Goal: Task Accomplishment & Management: Use online tool/utility

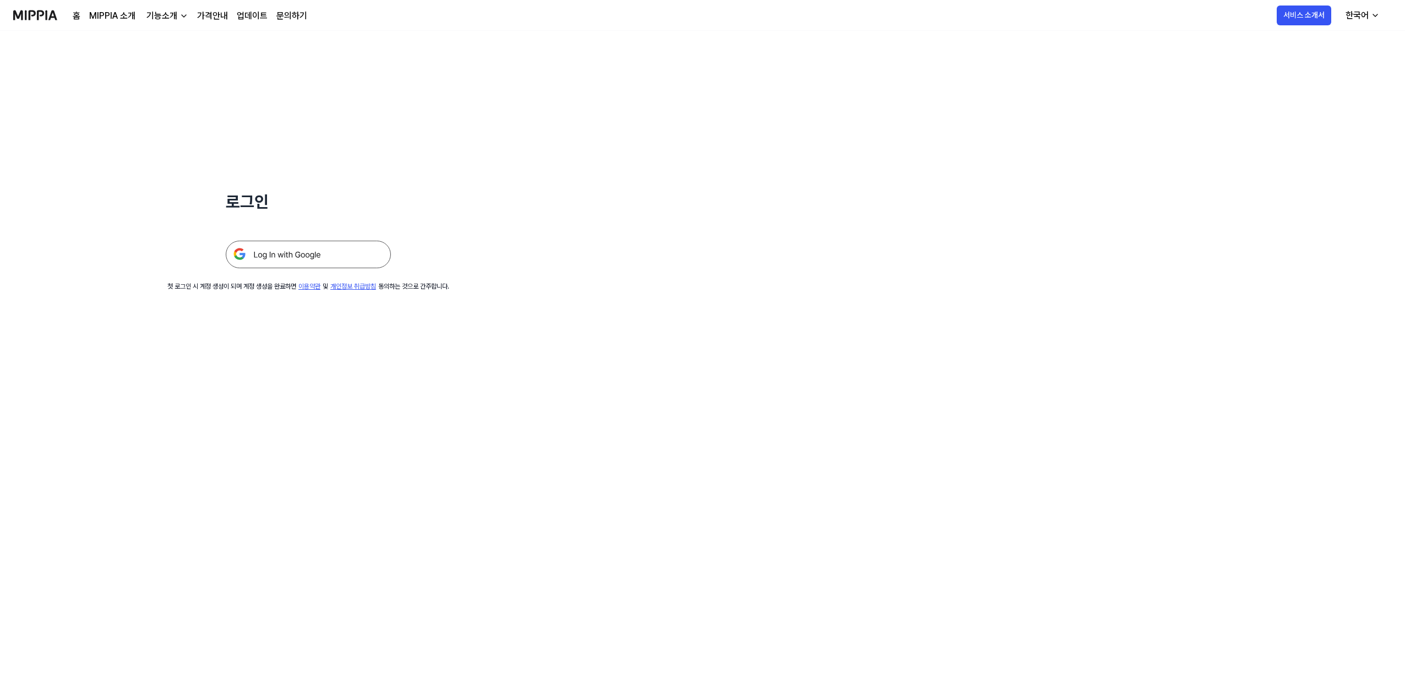
click at [335, 260] on img at bounding box center [308, 255] width 165 height 28
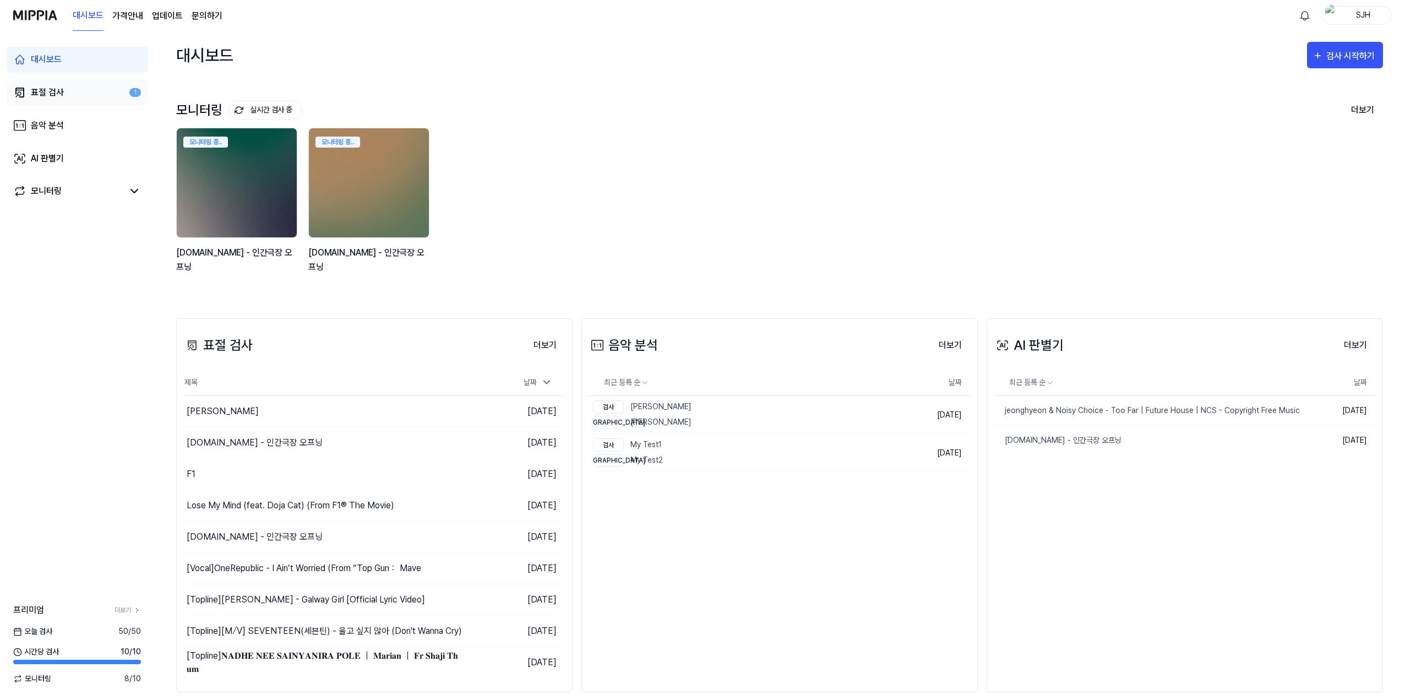
click at [70, 95] on link "표절 검사 1" at bounding box center [77, 92] width 141 height 26
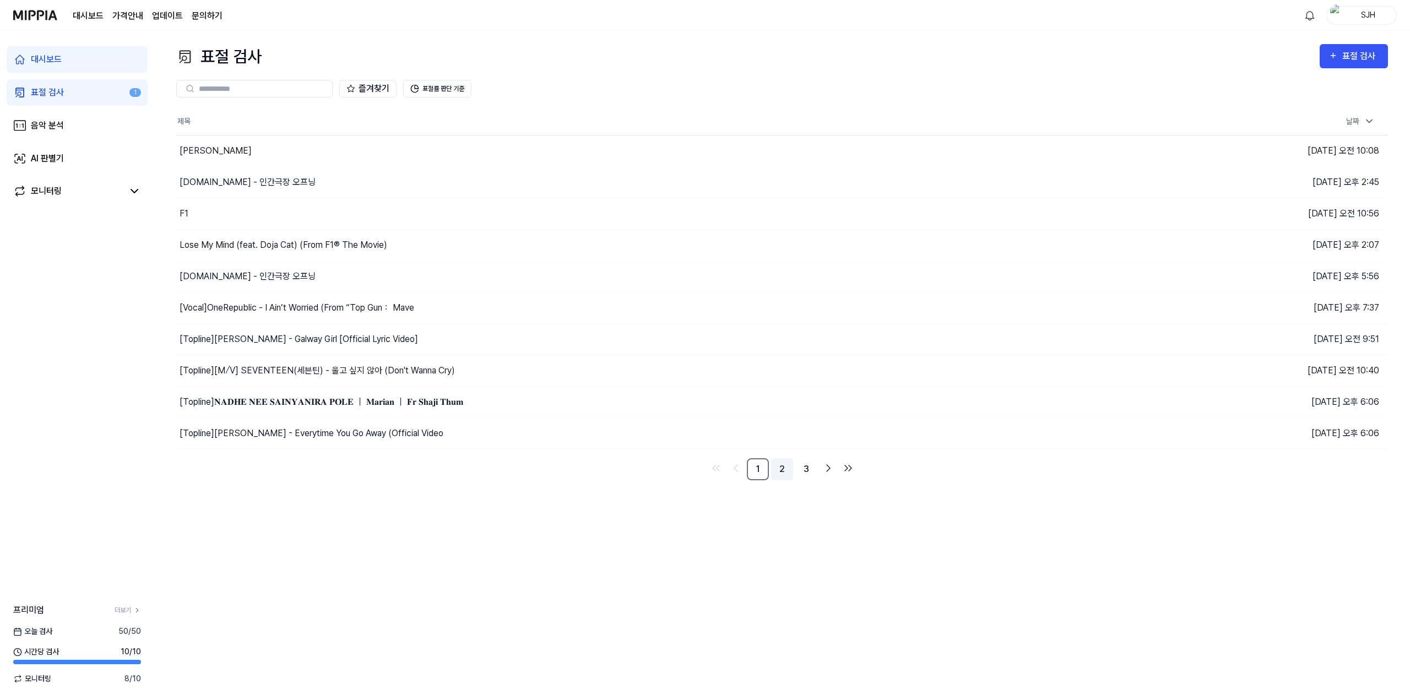
click at [783, 472] on link "2" at bounding box center [782, 469] width 22 height 22
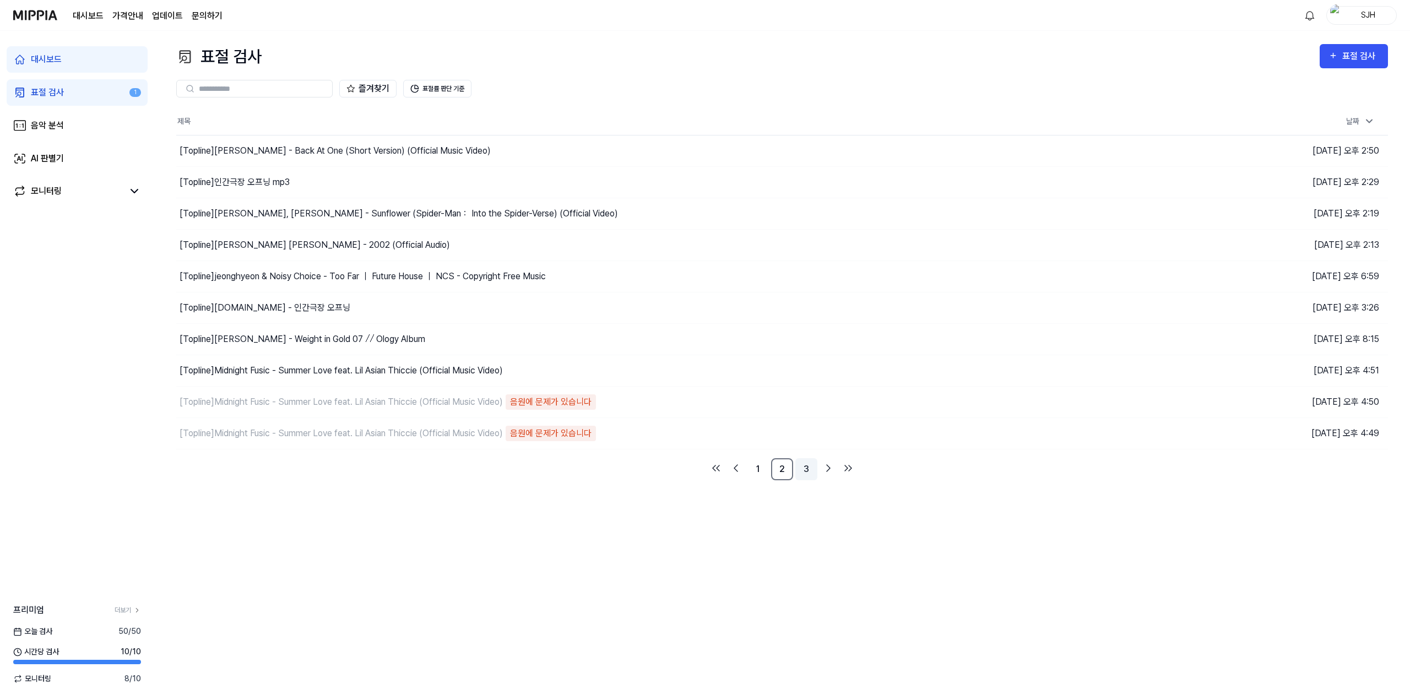
click at [803, 470] on link "3" at bounding box center [806, 469] width 22 height 22
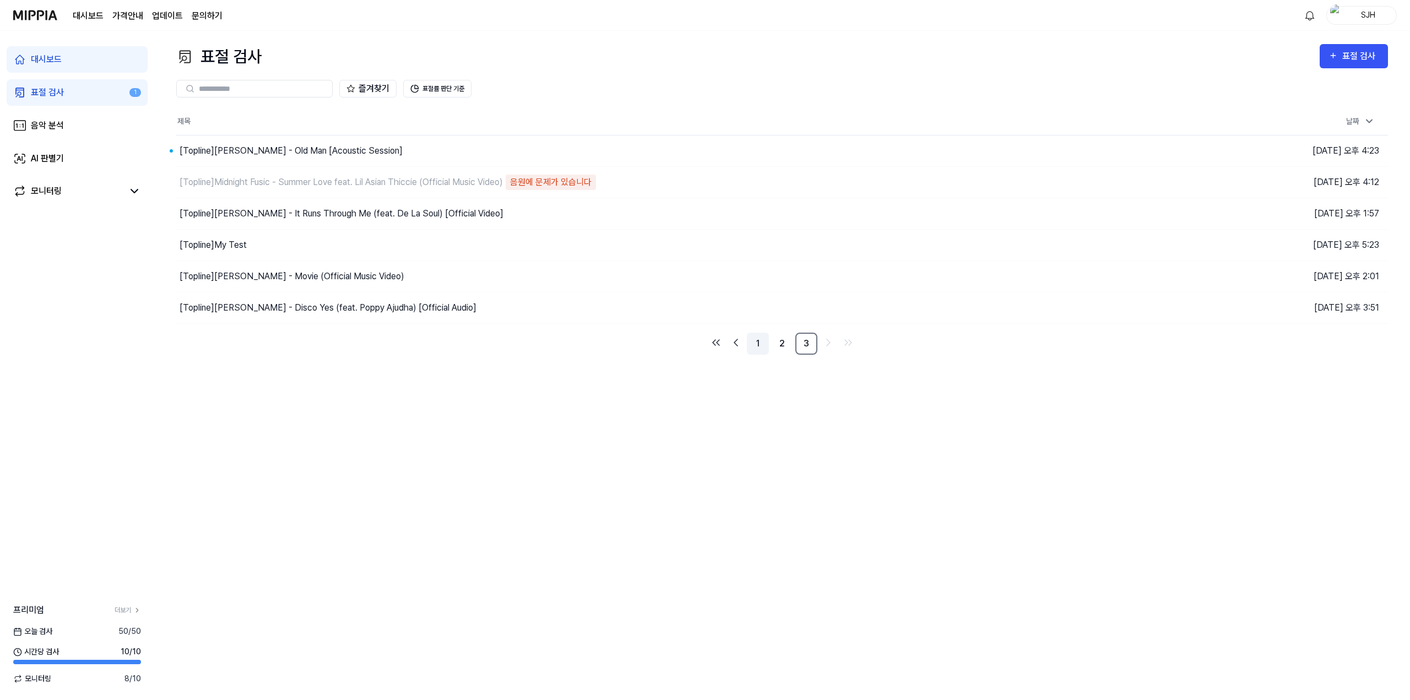
click at [760, 343] on link "1" at bounding box center [758, 344] width 22 height 22
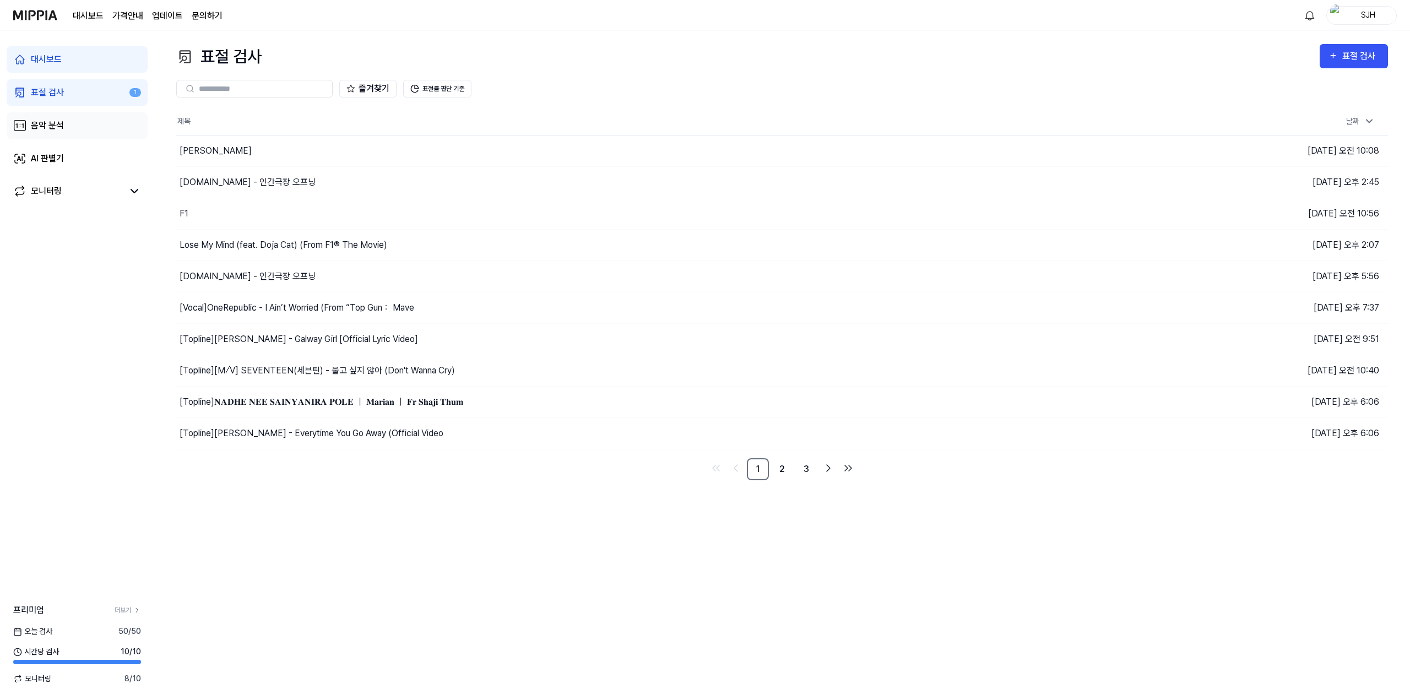
click at [95, 129] on link "음악 분석" at bounding box center [77, 125] width 141 height 26
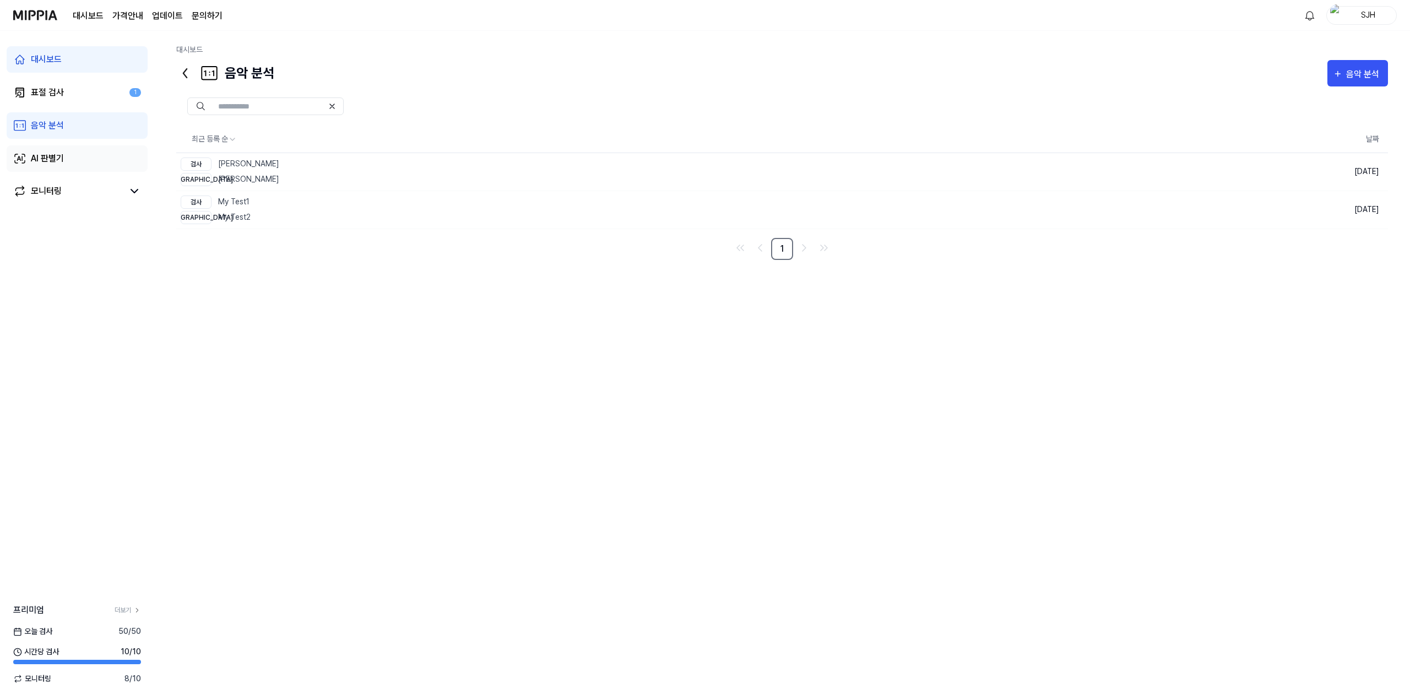
click at [78, 160] on link "AI 판별기" at bounding box center [77, 158] width 141 height 26
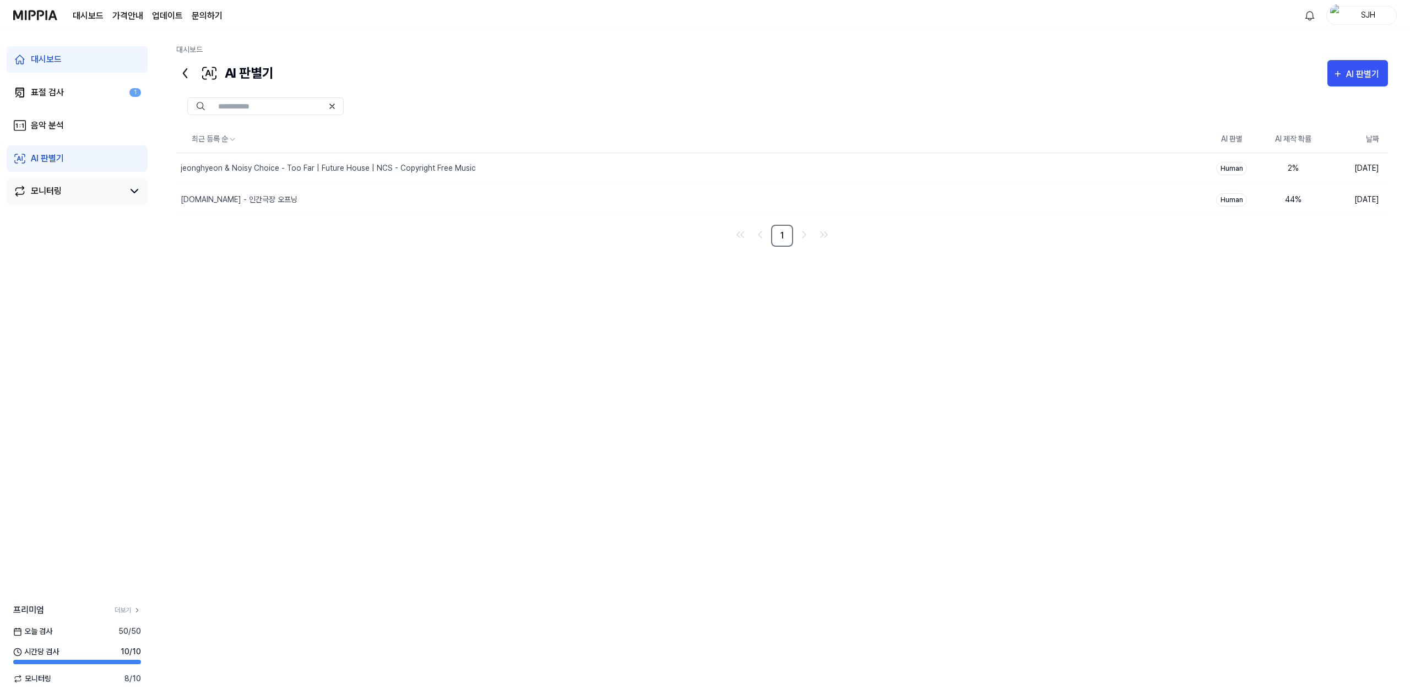
click at [87, 184] on div "모니터링" at bounding box center [77, 191] width 141 height 26
click at [85, 113] on link "음악 분석" at bounding box center [77, 125] width 141 height 26
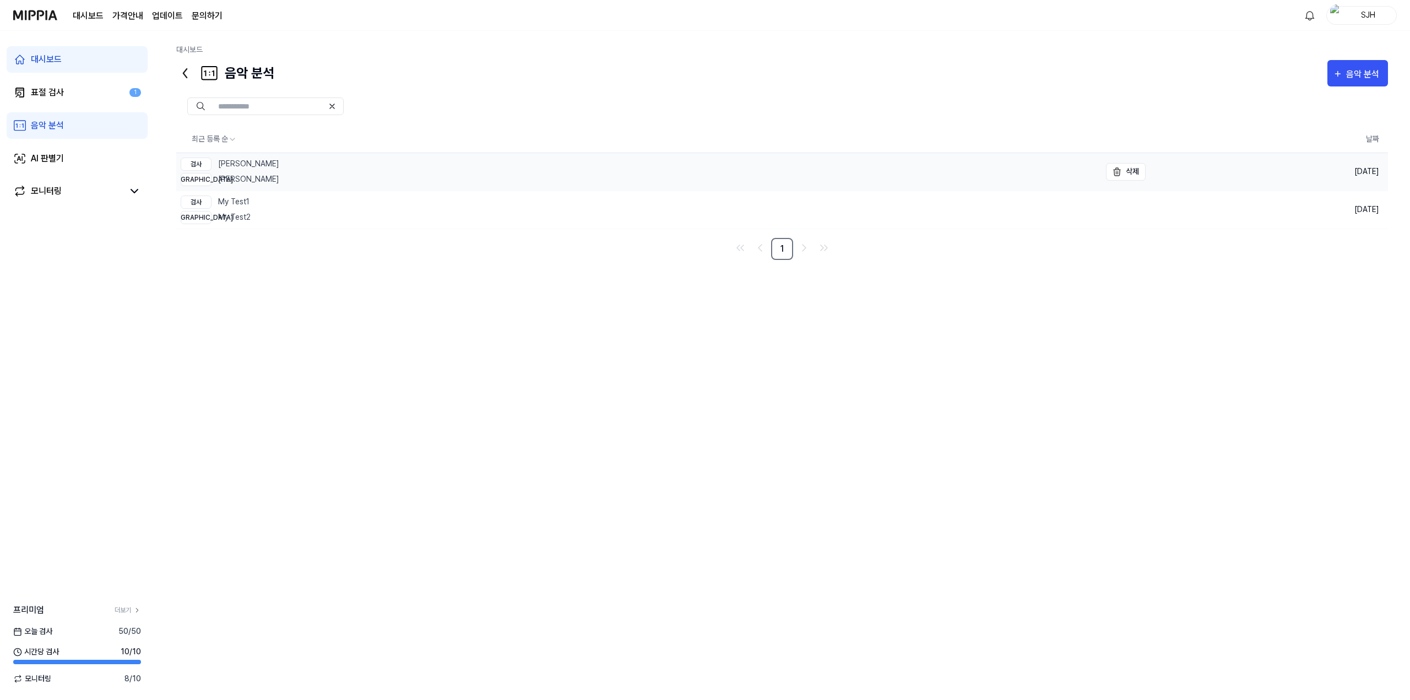
click at [286, 160] on link "검사 [PERSON_NAME] - BAD 비교 [PERSON_NAME]" at bounding box center [638, 171] width 924 height 37
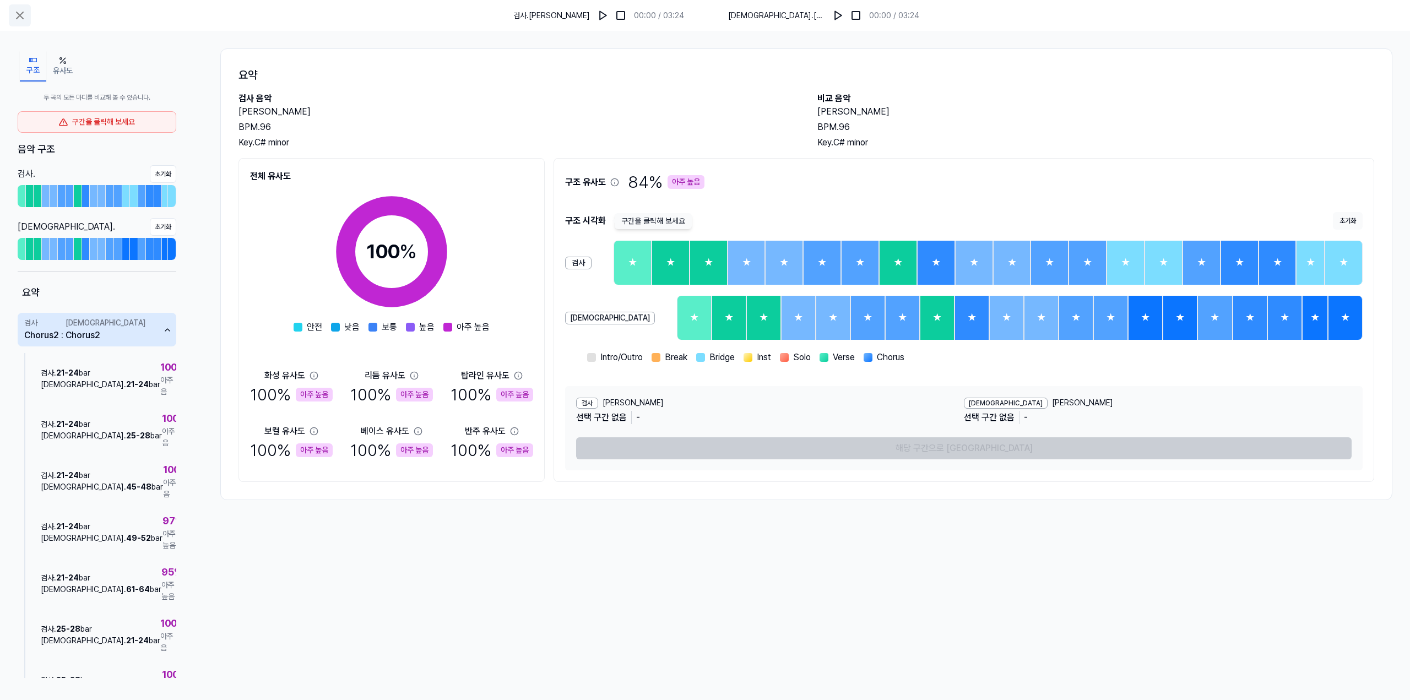
click at [24, 15] on icon at bounding box center [19, 15] width 13 height 13
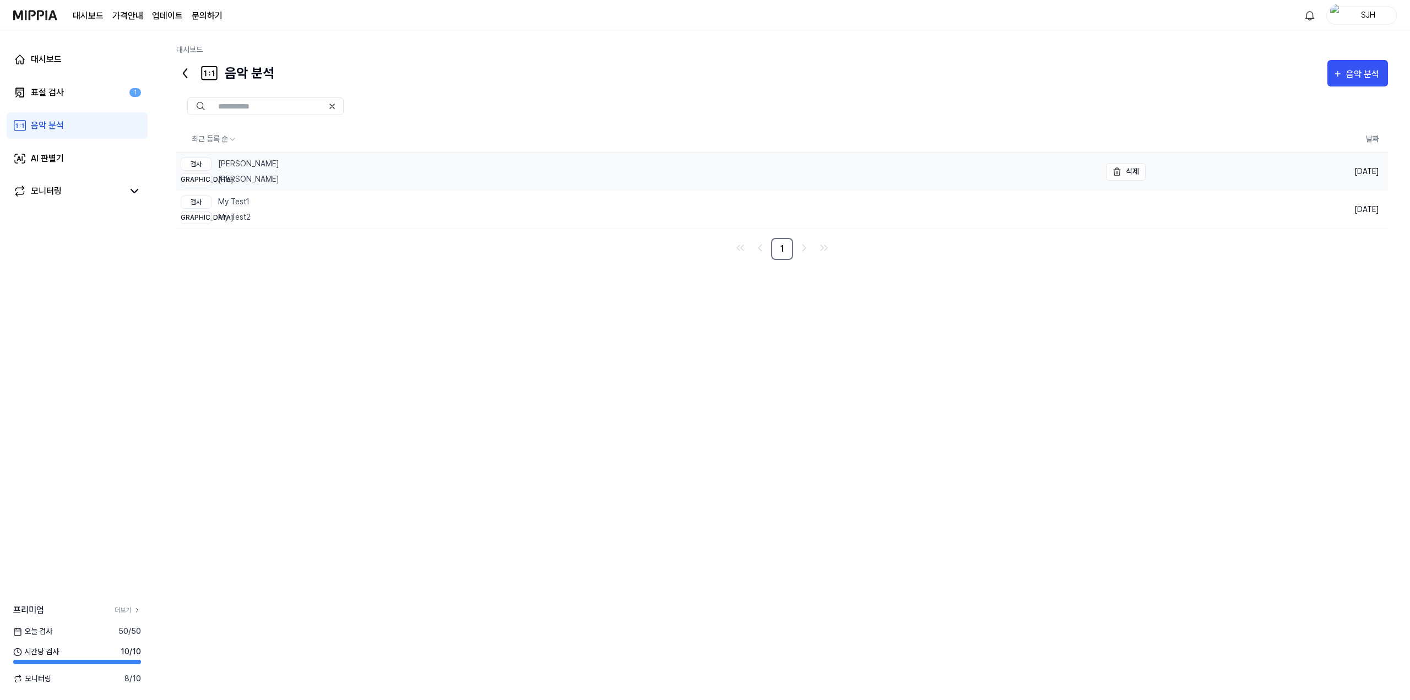
click at [304, 162] on link "검사 [PERSON_NAME] - BAD 비교 [PERSON_NAME]" at bounding box center [638, 171] width 924 height 37
